Goal: Navigation & Orientation: Find specific page/section

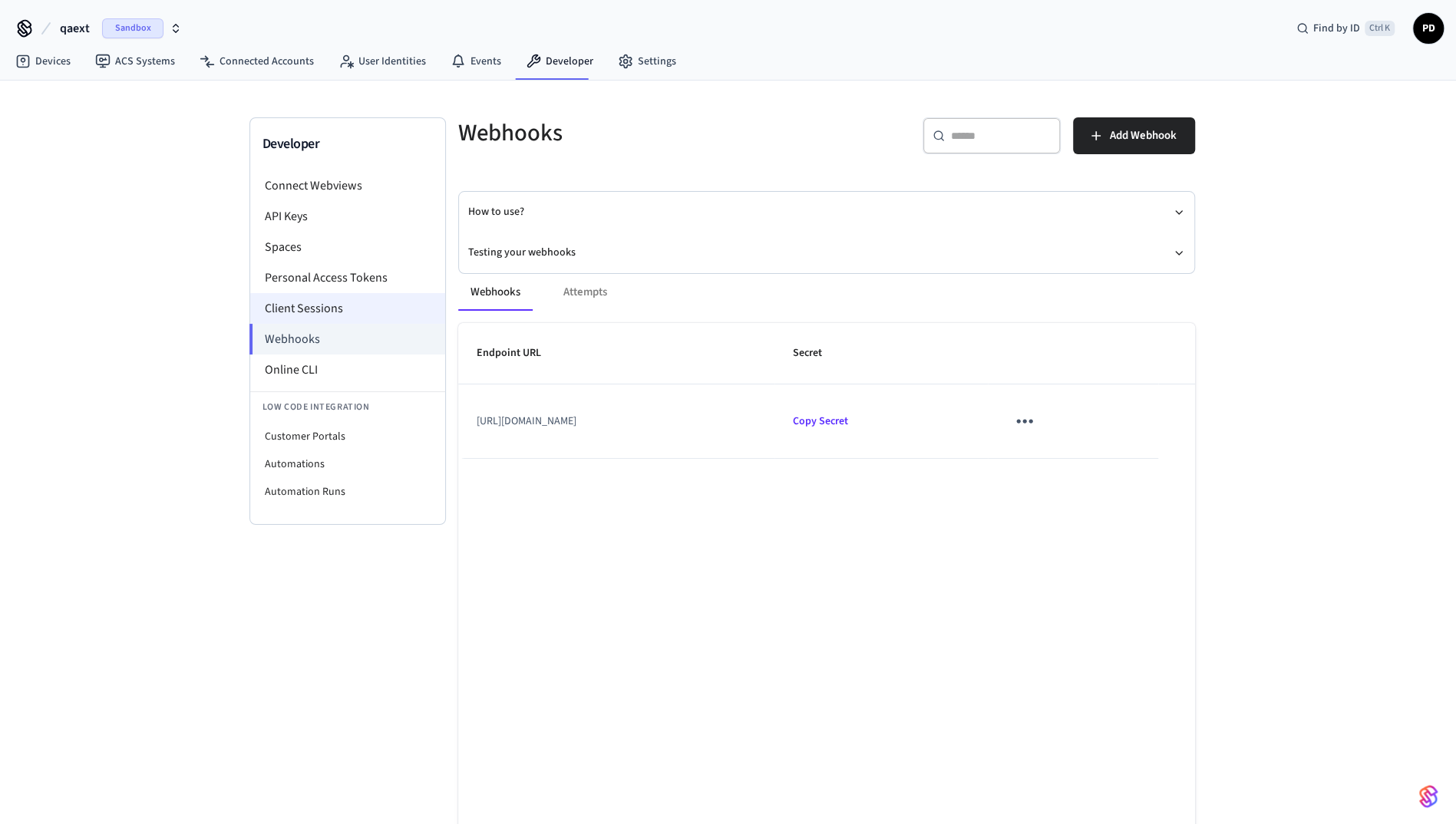
click at [292, 313] on li "Client Sessions" at bounding box center [347, 309] width 195 height 31
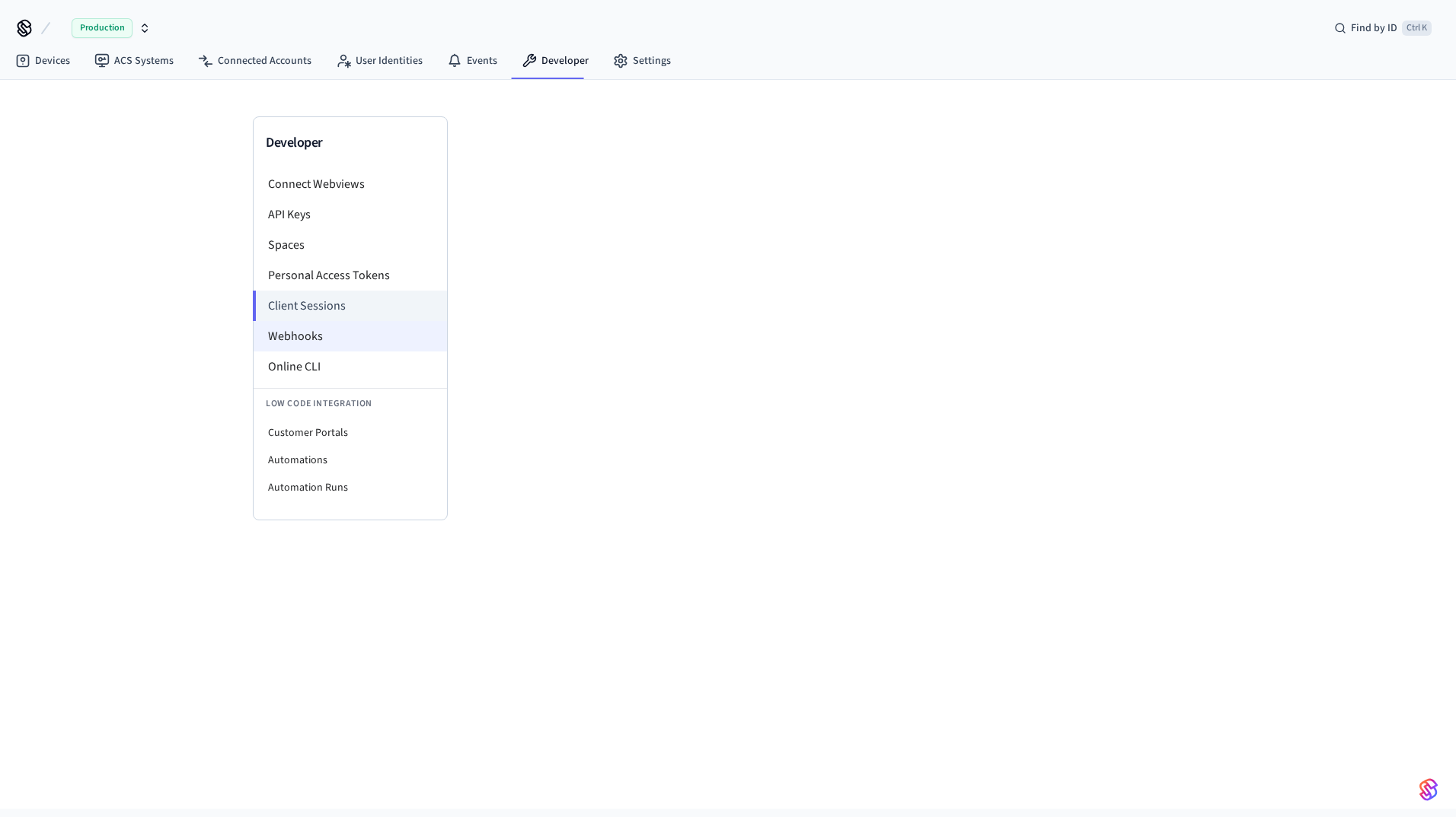
click at [288, 333] on li "Webhooks" at bounding box center [350, 337] width 193 height 31
click at [318, 344] on li "Webhooks" at bounding box center [350, 337] width 193 height 31
click at [44, 61] on link "Devices" at bounding box center [42, 61] width 79 height 28
